Goal: Task Accomplishment & Management: Manage account settings

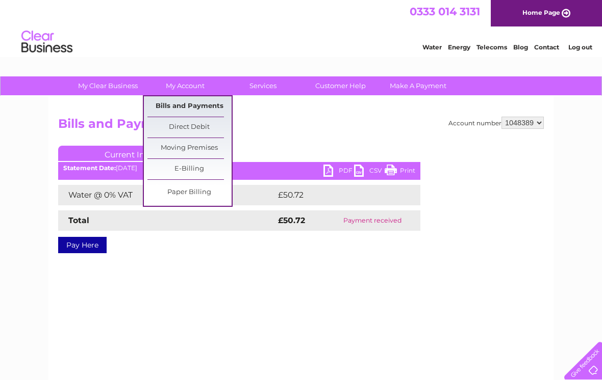
click at [199, 103] on link "Bills and Payments" at bounding box center [189, 106] width 84 height 20
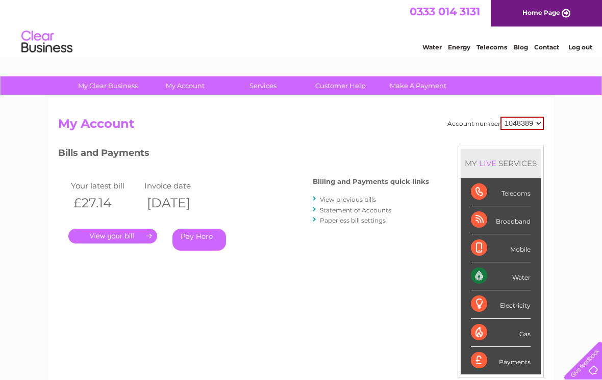
click at [122, 229] on link "." at bounding box center [112, 236] width 89 height 15
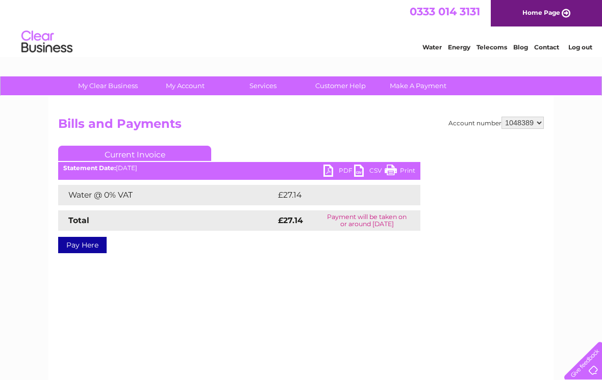
click at [336, 170] on link "PDF" at bounding box center [338, 172] width 31 height 15
click at [329, 171] on link "PDF" at bounding box center [338, 172] width 31 height 15
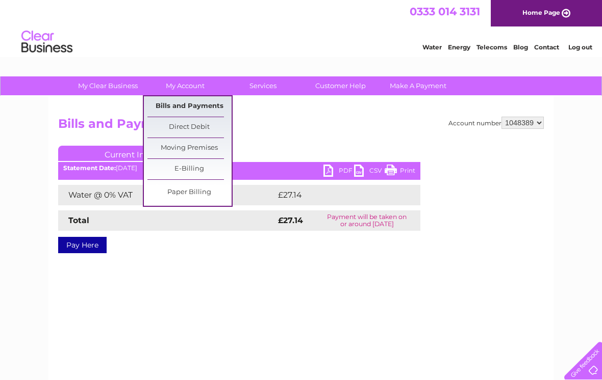
click at [191, 105] on link "Bills and Payments" at bounding box center [189, 106] width 84 height 20
click at [196, 101] on link "Bills and Payments" at bounding box center [189, 106] width 84 height 20
click at [189, 106] on link "Bills and Payments" at bounding box center [189, 106] width 84 height 20
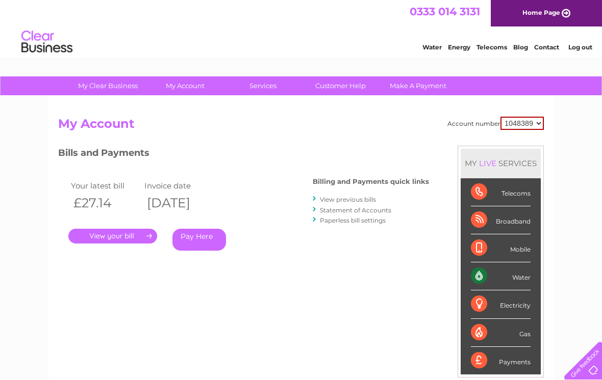
click at [376, 210] on link "Statement of Accounts" at bounding box center [355, 211] width 71 height 8
click at [346, 201] on link "View previous bills" at bounding box center [348, 200] width 56 height 8
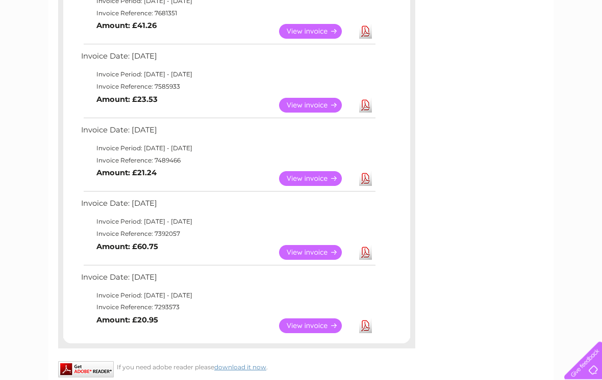
scroll to position [510, 0]
click at [296, 245] on link "View" at bounding box center [316, 252] width 75 height 15
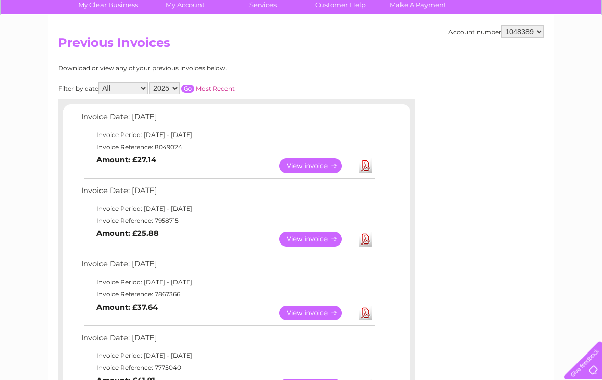
scroll to position [81, 0]
click at [170, 86] on select "2025 2024 2023 2022" at bounding box center [164, 88] width 30 height 12
select select "2024"
click at [194, 85] on input "button" at bounding box center [187, 89] width 13 height 8
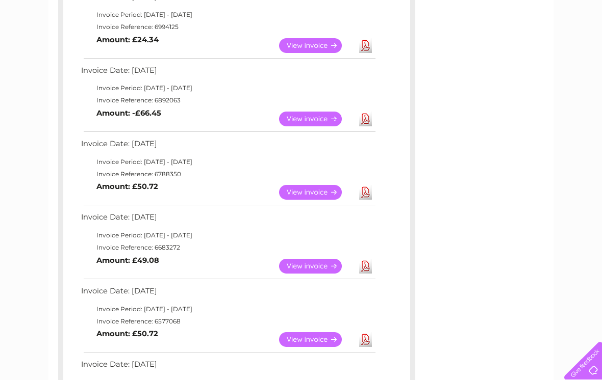
scroll to position [345, 0]
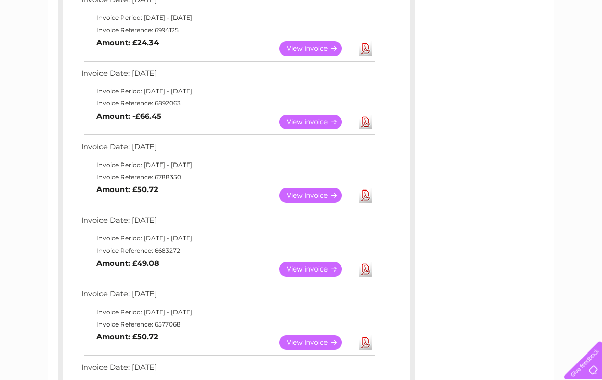
click at [303, 117] on link "View" at bounding box center [316, 122] width 75 height 15
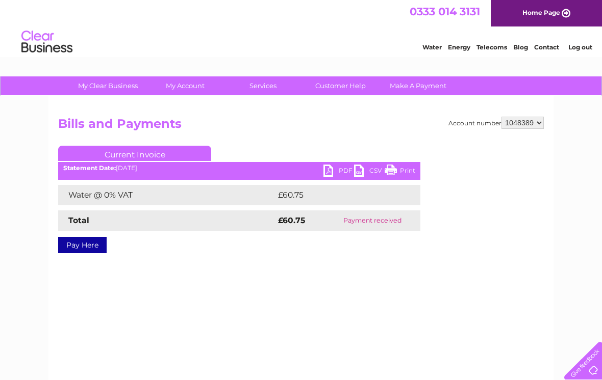
click at [391, 171] on link "Print" at bounding box center [400, 172] width 31 height 15
click at [327, 170] on link "PDF" at bounding box center [338, 172] width 31 height 15
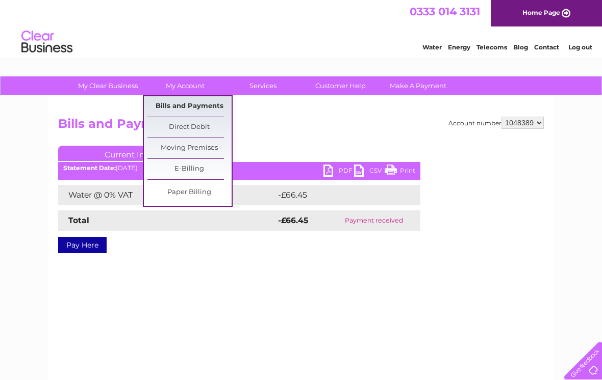
click at [201, 105] on link "Bills and Payments" at bounding box center [189, 106] width 84 height 20
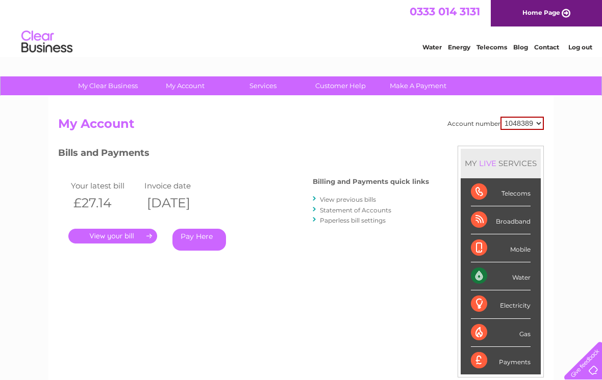
click at [347, 197] on link "View previous bills" at bounding box center [348, 200] width 56 height 8
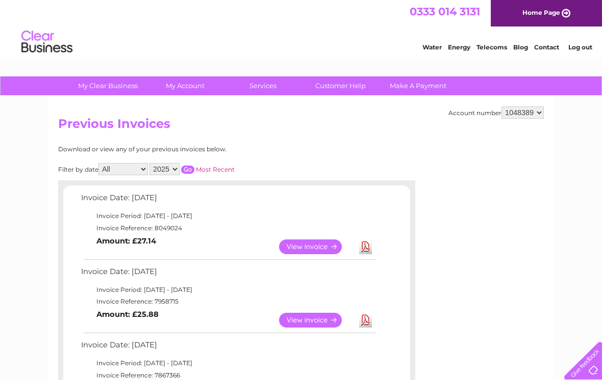
click at [180, 169] on select "2025 2024 2023 2022" at bounding box center [164, 169] width 30 height 12
select select "2023"
click at [194, 167] on input "button" at bounding box center [187, 170] width 13 height 8
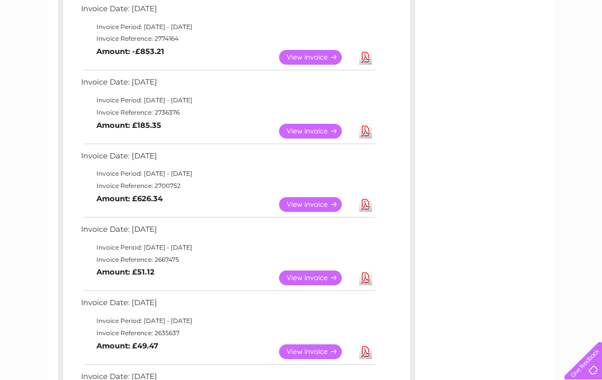
scroll to position [257, 0]
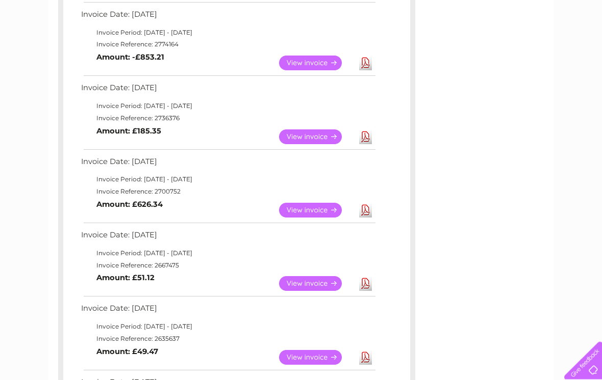
click at [299, 60] on link "View" at bounding box center [316, 63] width 75 height 15
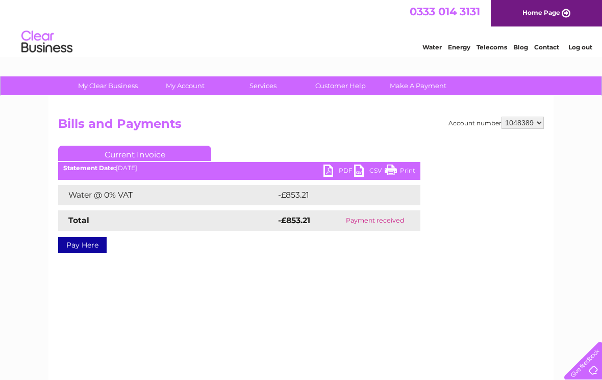
click at [327, 175] on link "PDF" at bounding box center [338, 172] width 31 height 15
